Goal: Task Accomplishment & Management: Manage account settings

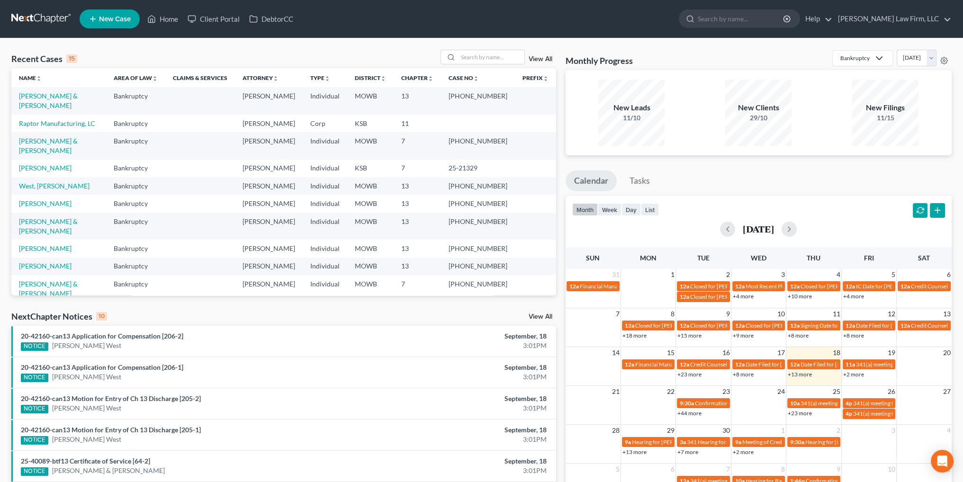
select select "3"
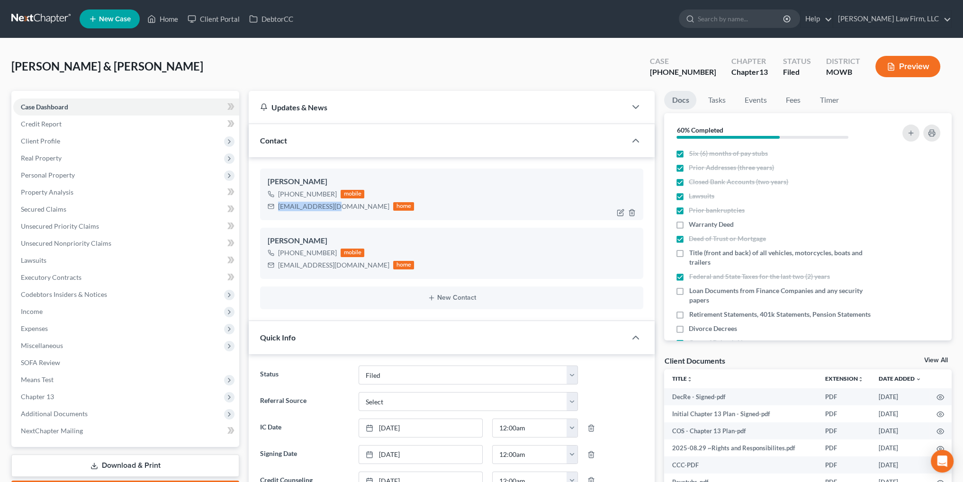
drag, startPoint x: 336, startPoint y: 206, endPoint x: 276, endPoint y: 211, distance: 59.8
click at [276, 211] on div "[EMAIL_ADDRESS][DOMAIN_NAME] home" at bounding box center [341, 206] width 146 height 12
copy div "[EMAIL_ADDRESS][DOMAIN_NAME]"
drag, startPoint x: 345, startPoint y: 264, endPoint x: 279, endPoint y: 274, distance: 66.0
click at [279, 274] on div "[PERSON_NAME] [PHONE_NUMBER] mobile [EMAIL_ADDRESS][DOMAIN_NAME] home" at bounding box center [451, 253] width 383 height 51
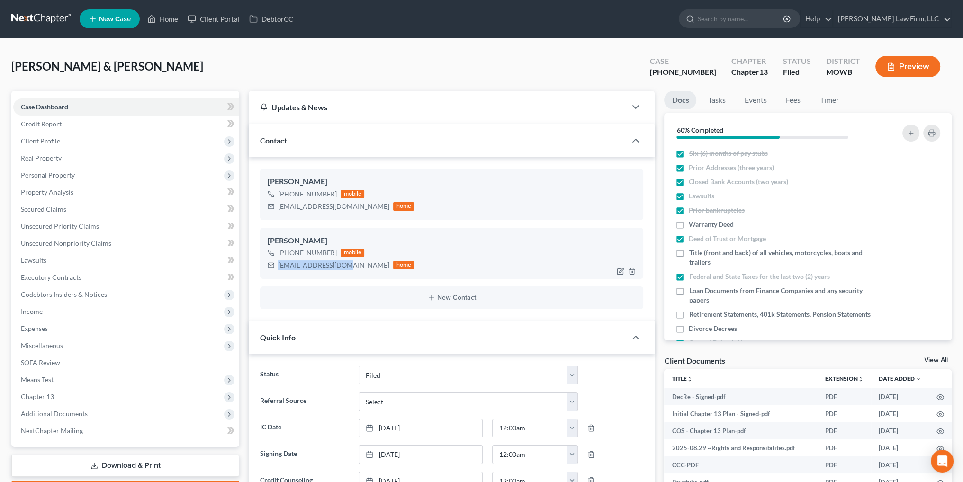
copy div "[EMAIL_ADDRESS][DOMAIN_NAME]"
click at [165, 19] on link "Home" at bounding box center [163, 18] width 40 height 17
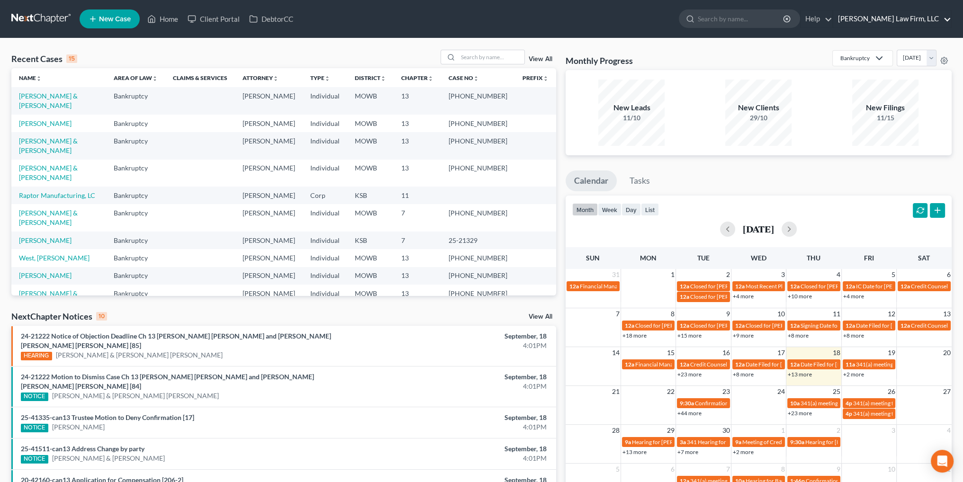
click at [927, 18] on link "[PERSON_NAME] Law Firm, LLC" at bounding box center [892, 18] width 118 height 17
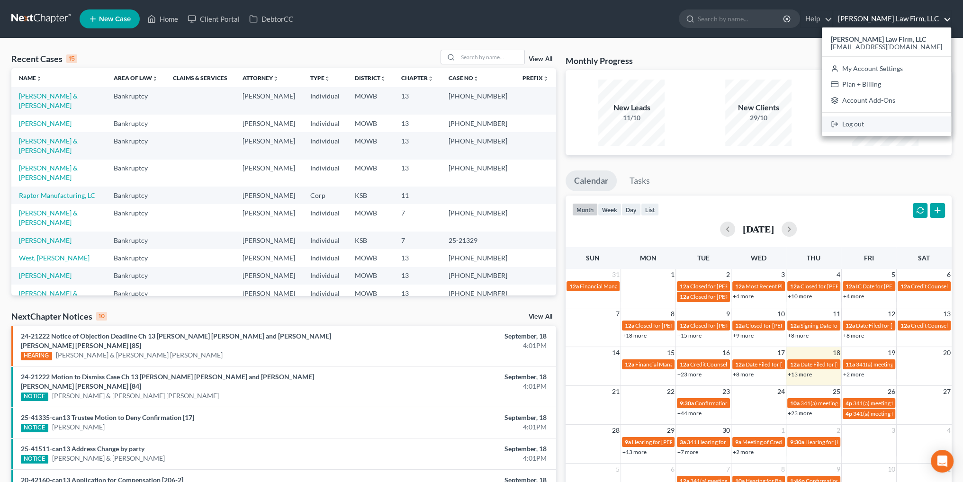
click at [886, 122] on link "Log out" at bounding box center [885, 124] width 129 height 16
